Goal: Transaction & Acquisition: Purchase product/service

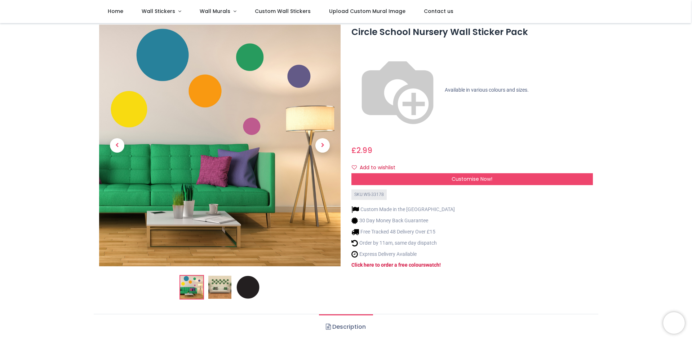
scroll to position [25, 0]
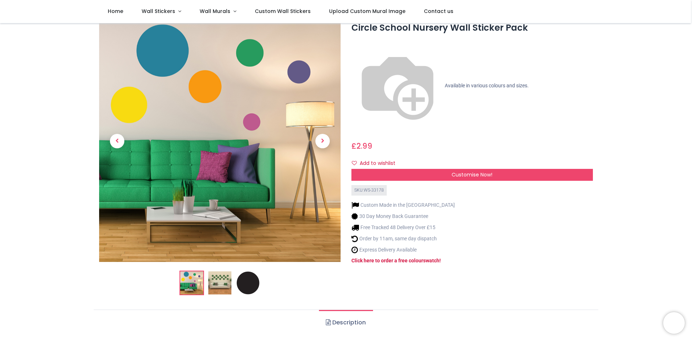
click at [216, 284] on img at bounding box center [219, 282] width 23 height 23
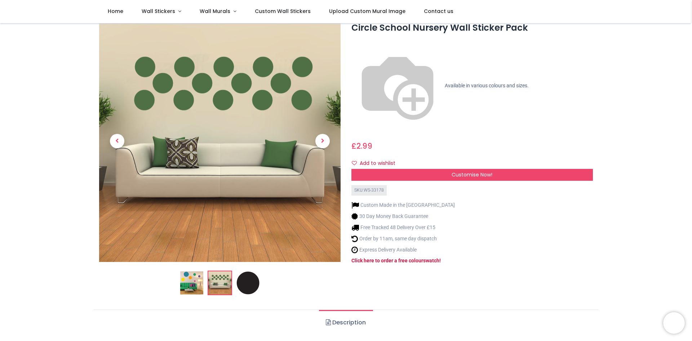
click at [193, 284] on img at bounding box center [191, 282] width 23 height 23
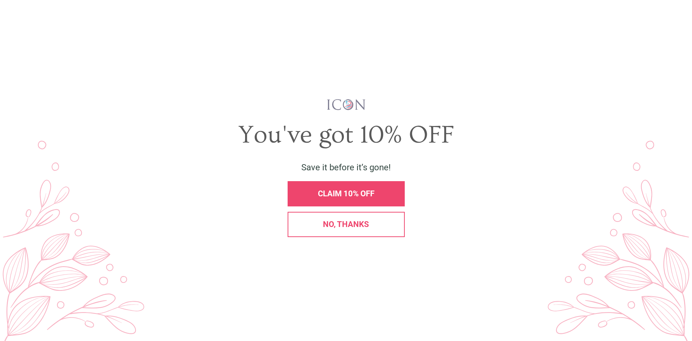
scroll to position [0, 0]
click at [365, 193] on span "CLAIM 10% OFF" at bounding box center [346, 193] width 57 height 9
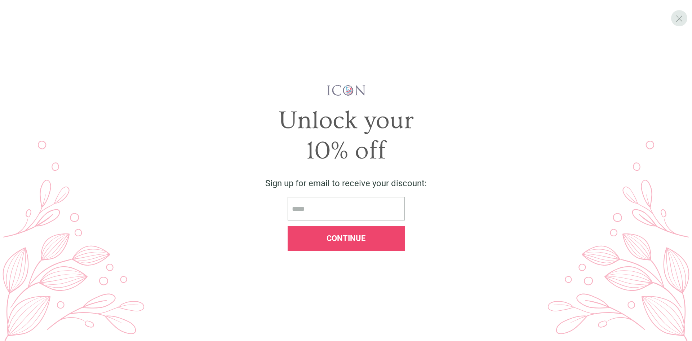
click at [683, 18] on span "X" at bounding box center [679, 18] width 8 height 11
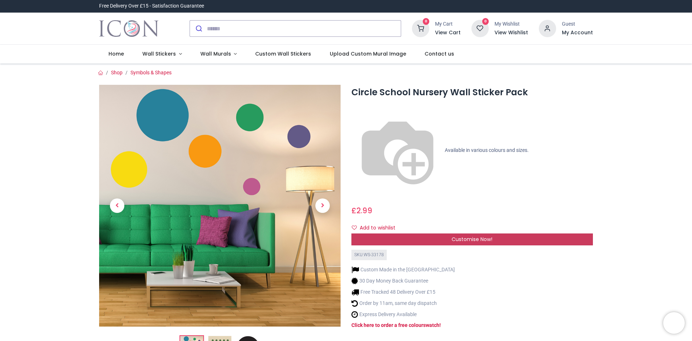
click at [457, 235] on span "Customise Now!" at bounding box center [472, 238] width 41 height 7
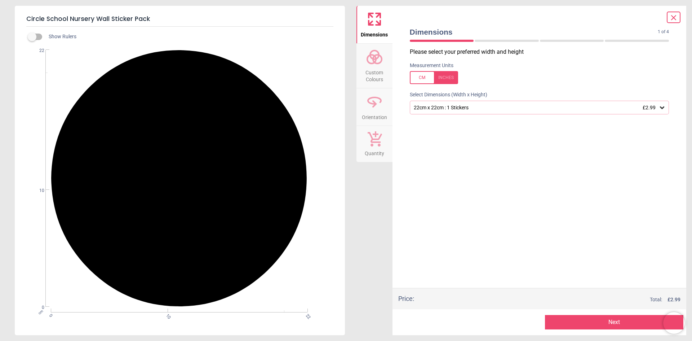
click at [538, 110] on div "22cm x 22cm : 1 Stickers £2.99" at bounding box center [536, 108] width 246 height 6
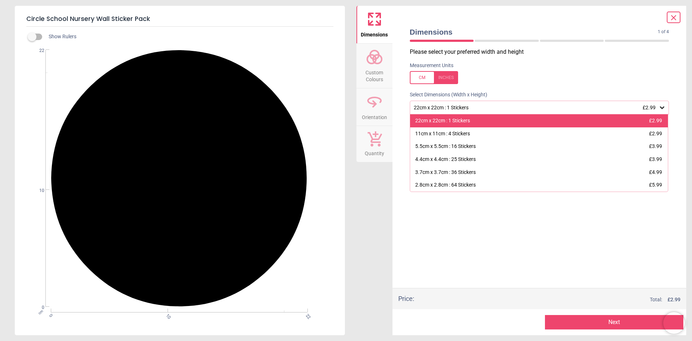
click at [473, 124] on div "22cm x 22cm : 1 Stickers £2.99" at bounding box center [539, 120] width 258 height 13
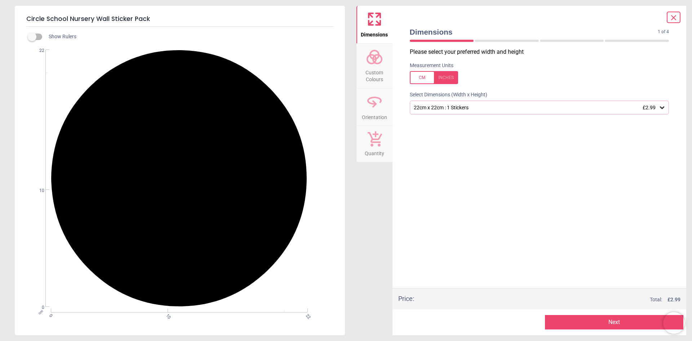
click at [375, 66] on span "Custom Colours" at bounding box center [374, 75] width 35 height 18
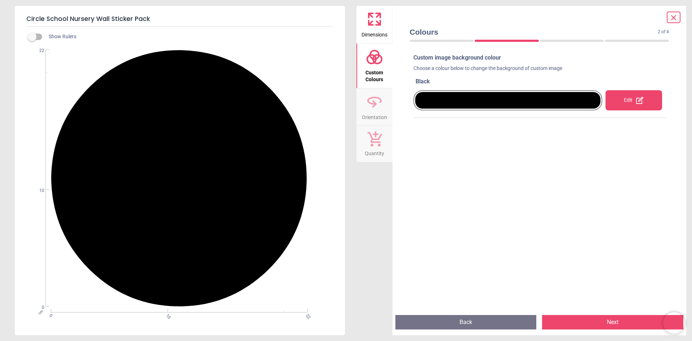
click at [631, 102] on div "Edit" at bounding box center [633, 100] width 57 height 20
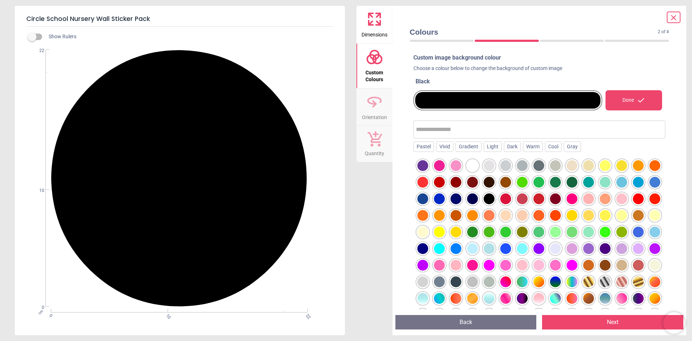
click at [439, 199] on div at bounding box center [439, 198] width 11 height 11
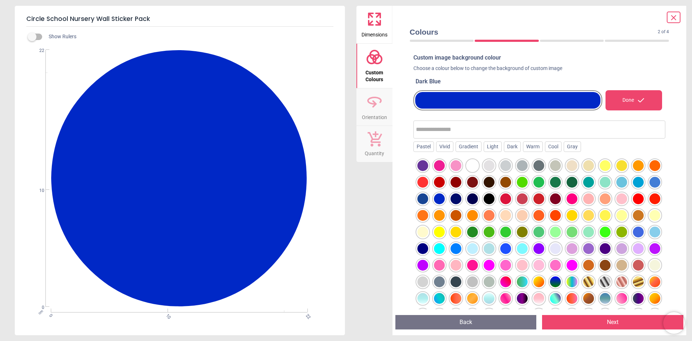
click at [422, 199] on div at bounding box center [422, 198] width 11 height 11
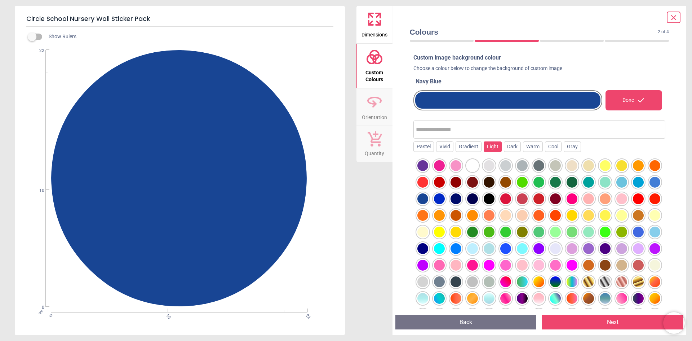
click at [494, 147] on div "Light" at bounding box center [493, 146] width 18 height 11
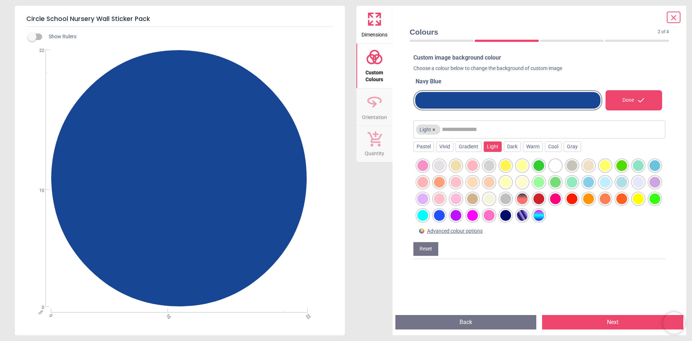
click at [491, 146] on div "Light" at bounding box center [493, 146] width 18 height 11
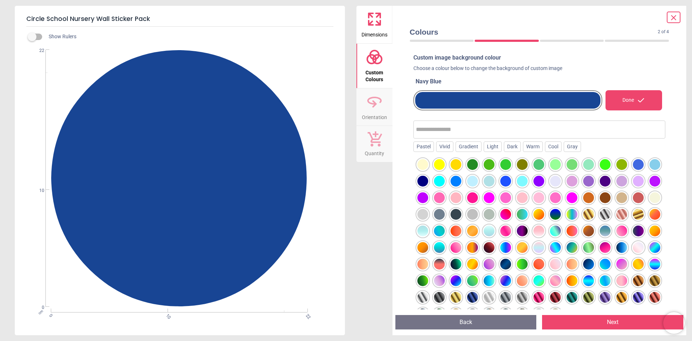
click at [637, 101] on icon at bounding box center [641, 100] width 9 height 9
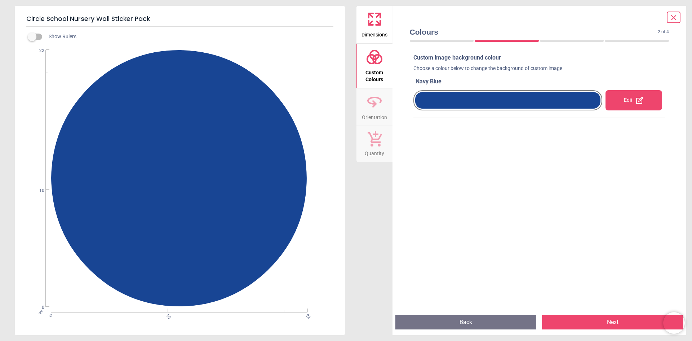
click at [603, 325] on button "Next" at bounding box center [612, 322] width 141 height 14
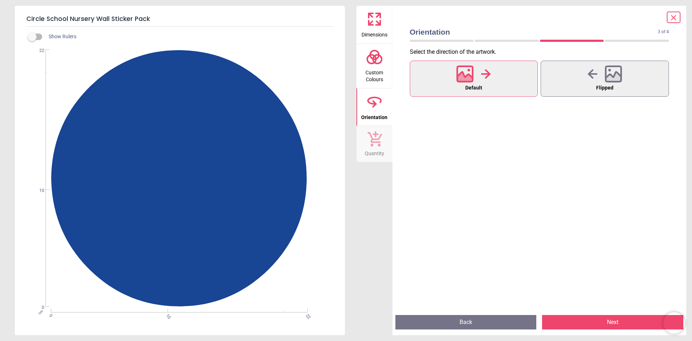
click at [463, 79] on icon at bounding box center [464, 78] width 15 height 13
click at [616, 81] on icon at bounding box center [613, 73] width 15 height 15
click at [489, 81] on div at bounding box center [473, 74] width 35 height 19
click at [615, 321] on button "Next" at bounding box center [612, 322] width 141 height 14
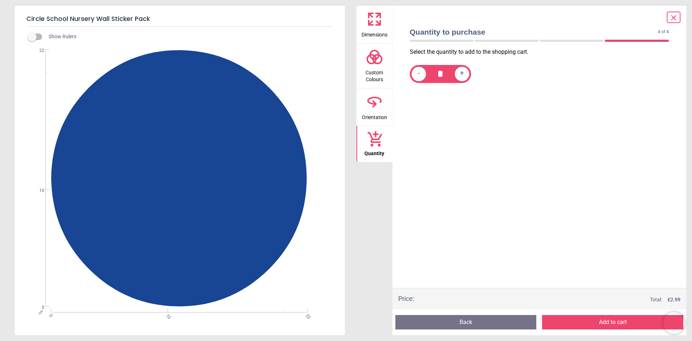
click at [374, 20] on icon at bounding box center [374, 18] width 17 height 17
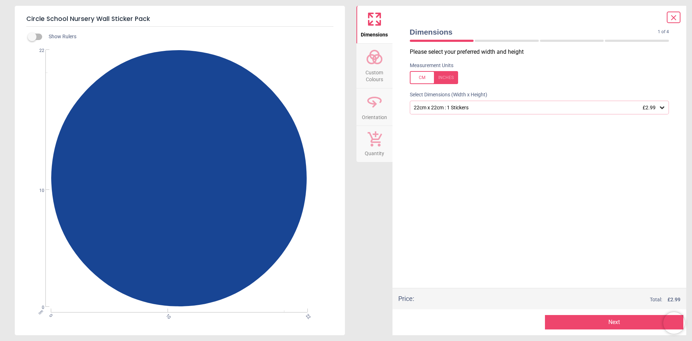
click at [493, 111] on div "22cm x 22cm : 1 Stickers £2.99" at bounding box center [539, 108] width 259 height 14
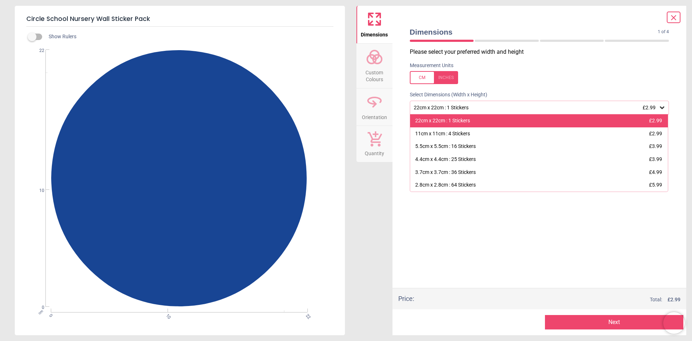
click at [487, 116] on div "22cm x 22cm : 1 Stickers £2.99" at bounding box center [539, 120] width 258 height 13
